Goal: Task Accomplishment & Management: Manage account settings

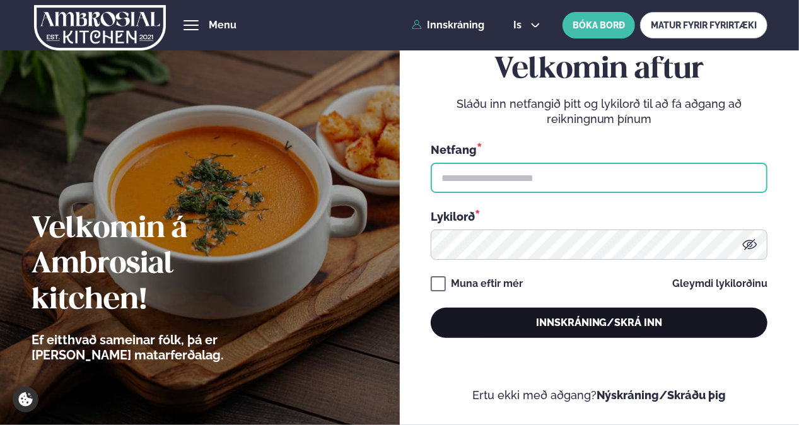
type input "**********"
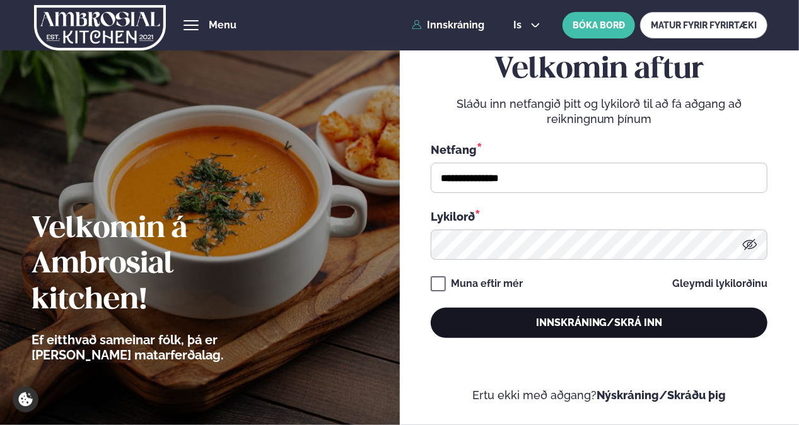
click at [543, 335] on button "Innskráning/Skrá inn" at bounding box center [598, 323] width 337 height 30
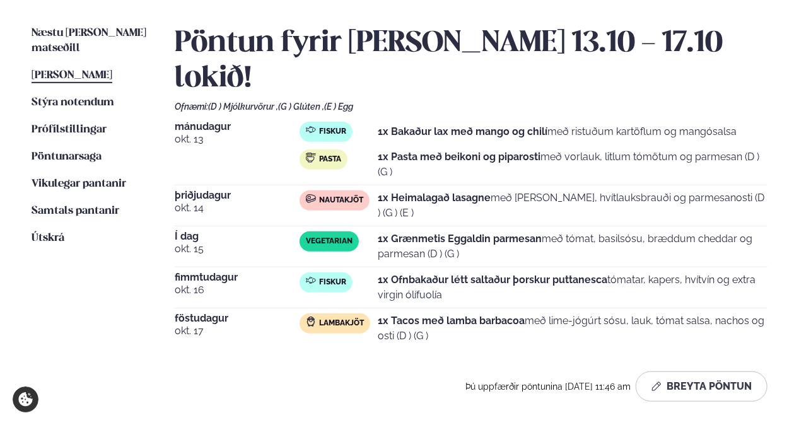
scroll to position [267, 0]
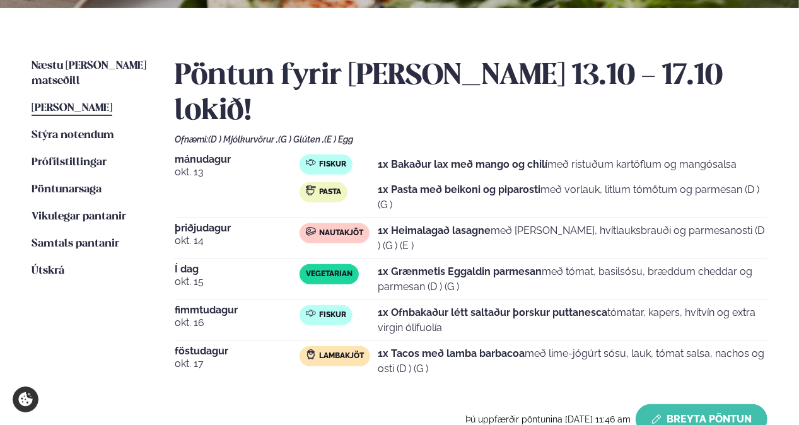
click at [684, 404] on button "Breyta Pöntun" at bounding box center [701, 419] width 132 height 30
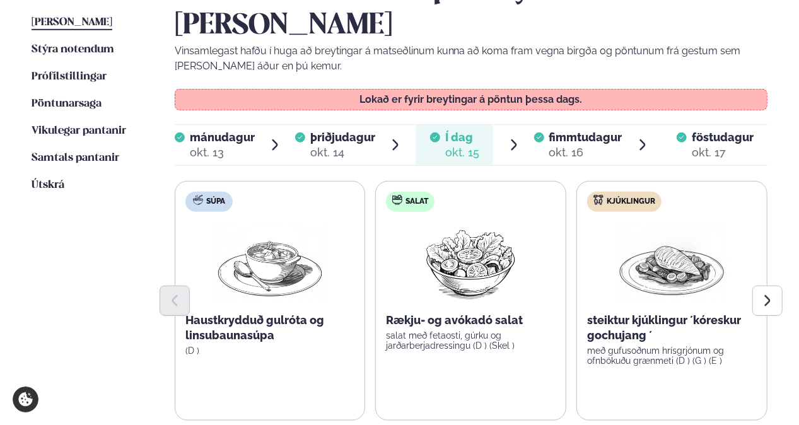
scroll to position [357, 0]
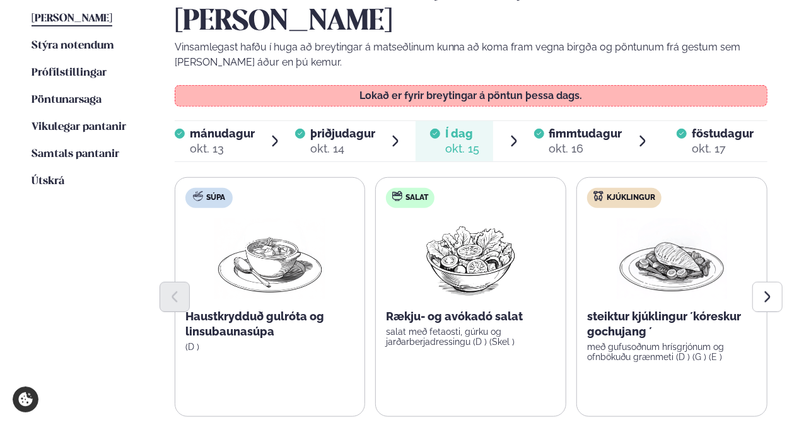
click at [577, 121] on span "fimmtudagur fim. okt. 16" at bounding box center [578, 141] width 88 height 40
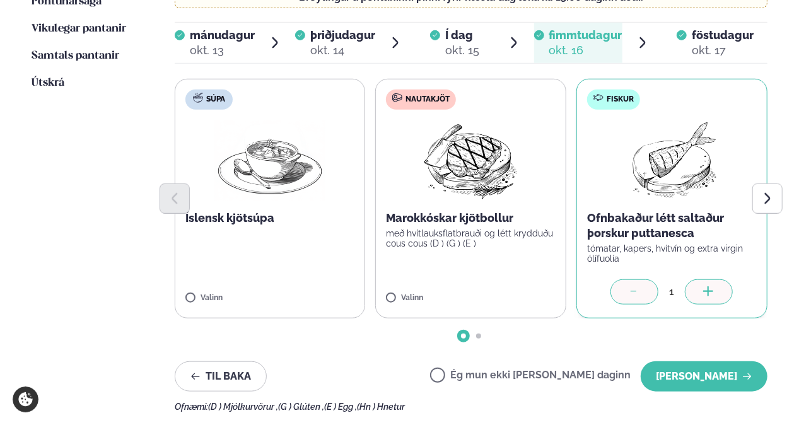
scroll to position [458, 0]
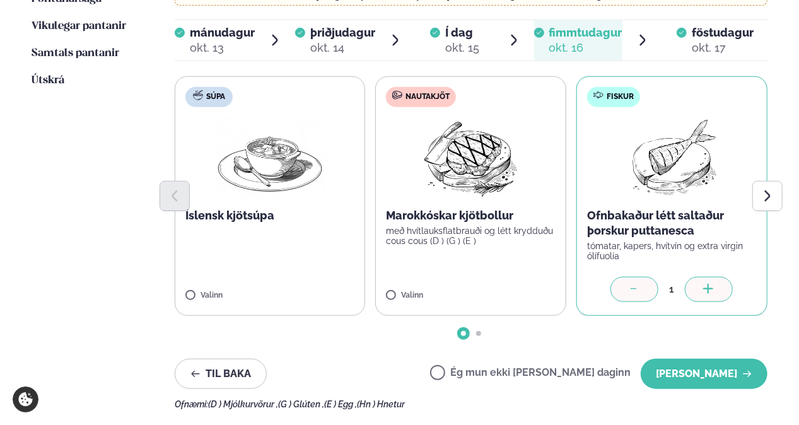
click at [552, 367] on label "Ég mun ekki [PERSON_NAME] daginn" at bounding box center [530, 373] width 200 height 13
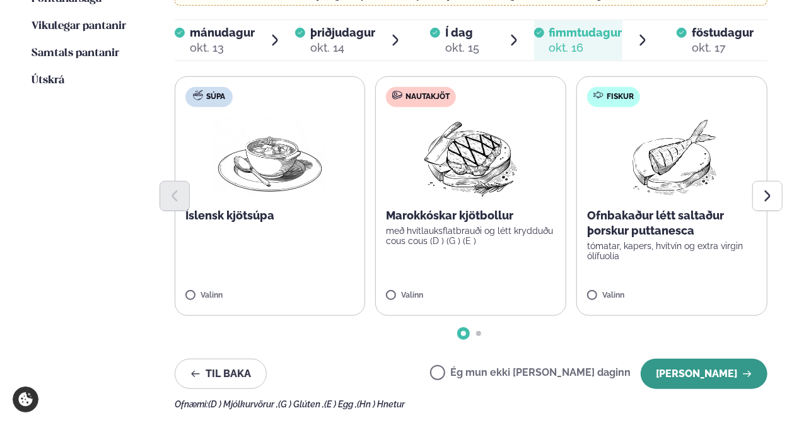
click at [717, 359] on button "[PERSON_NAME]" at bounding box center [703, 374] width 127 height 30
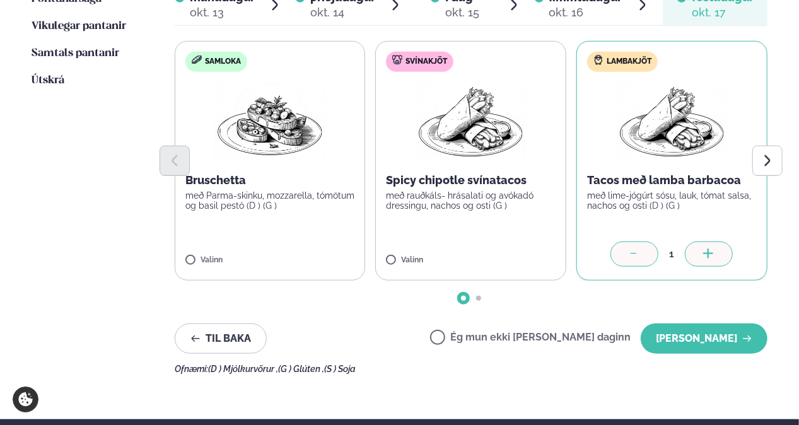
click at [512, 332] on label "Ég mun ekki [PERSON_NAME] daginn" at bounding box center [530, 338] width 200 height 13
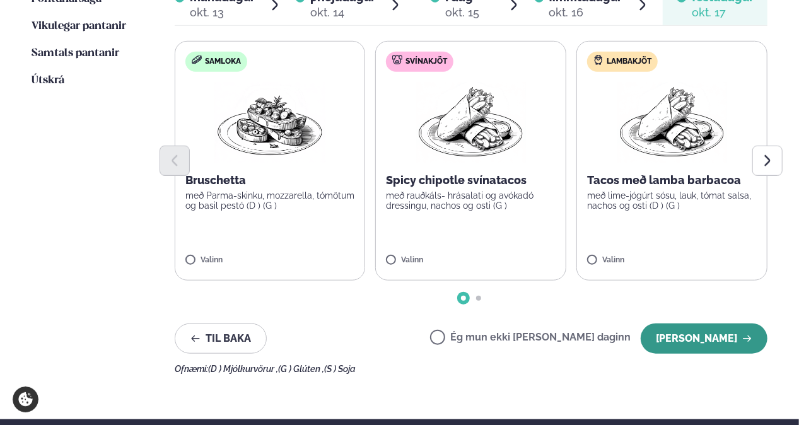
click at [701, 323] on button "[PERSON_NAME]" at bounding box center [703, 338] width 127 height 30
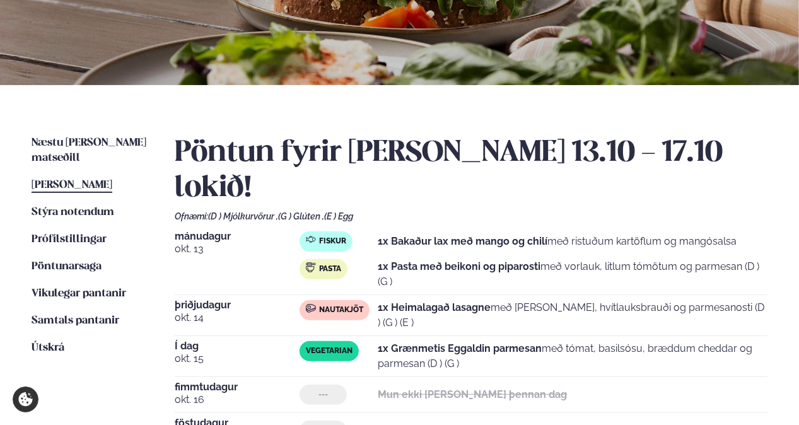
scroll to position [190, 0]
